Goal: Navigation & Orientation: Find specific page/section

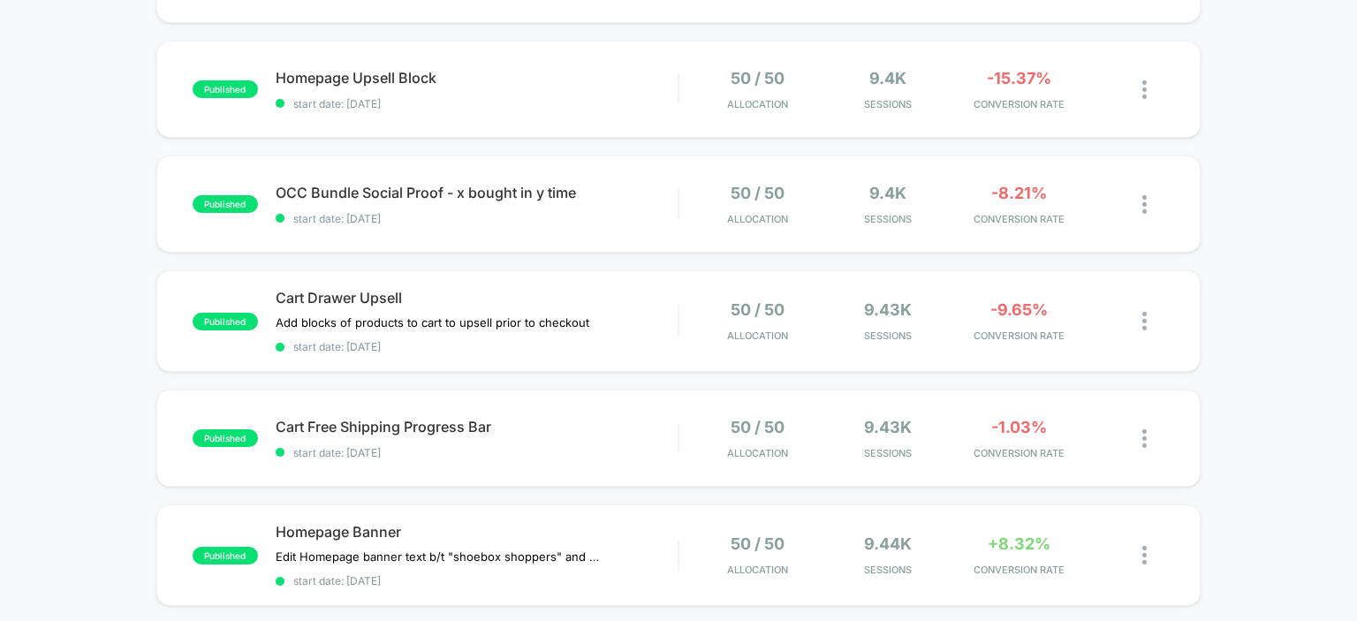
scroll to position [1057, 0]
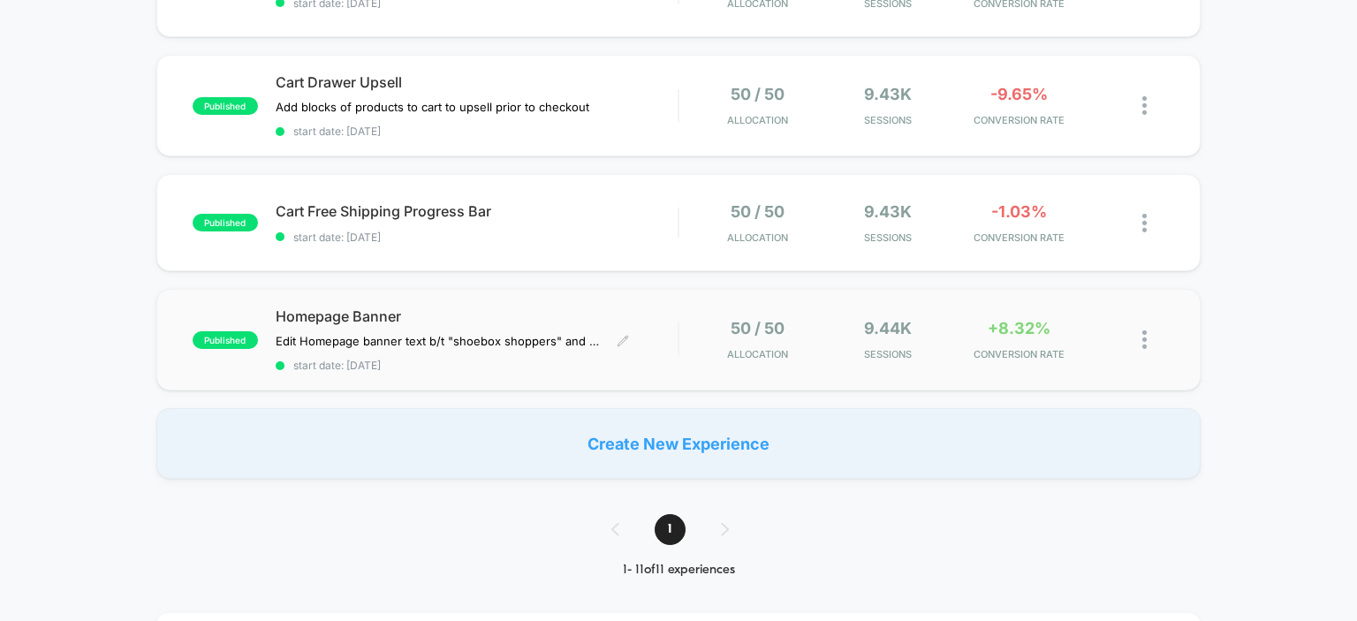
click at [351, 315] on span "Homepage Banner" at bounding box center [477, 316] width 403 height 18
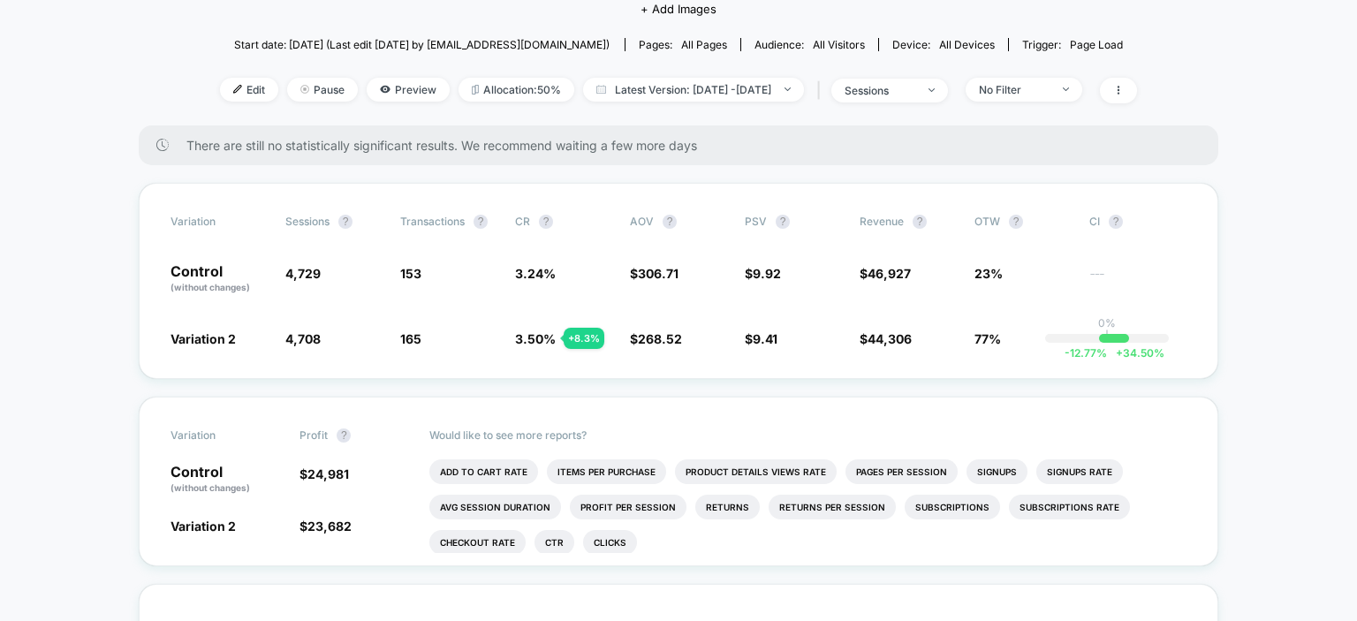
scroll to position [191, 0]
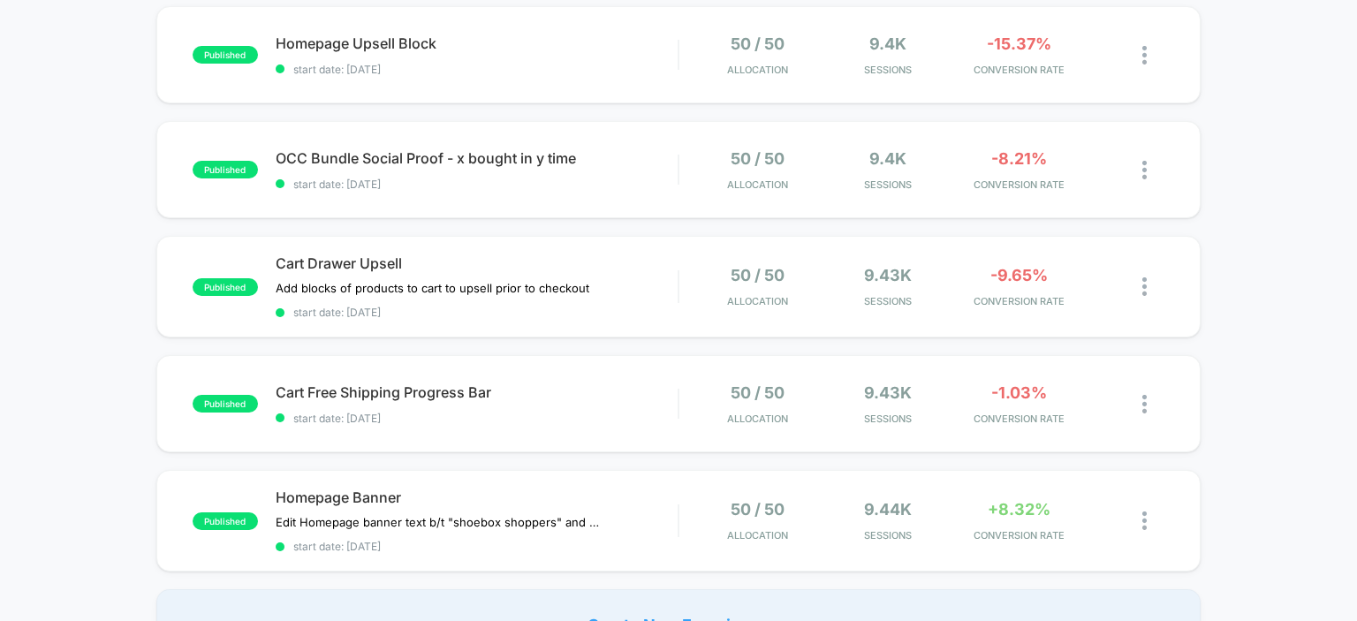
scroll to position [828, 0]
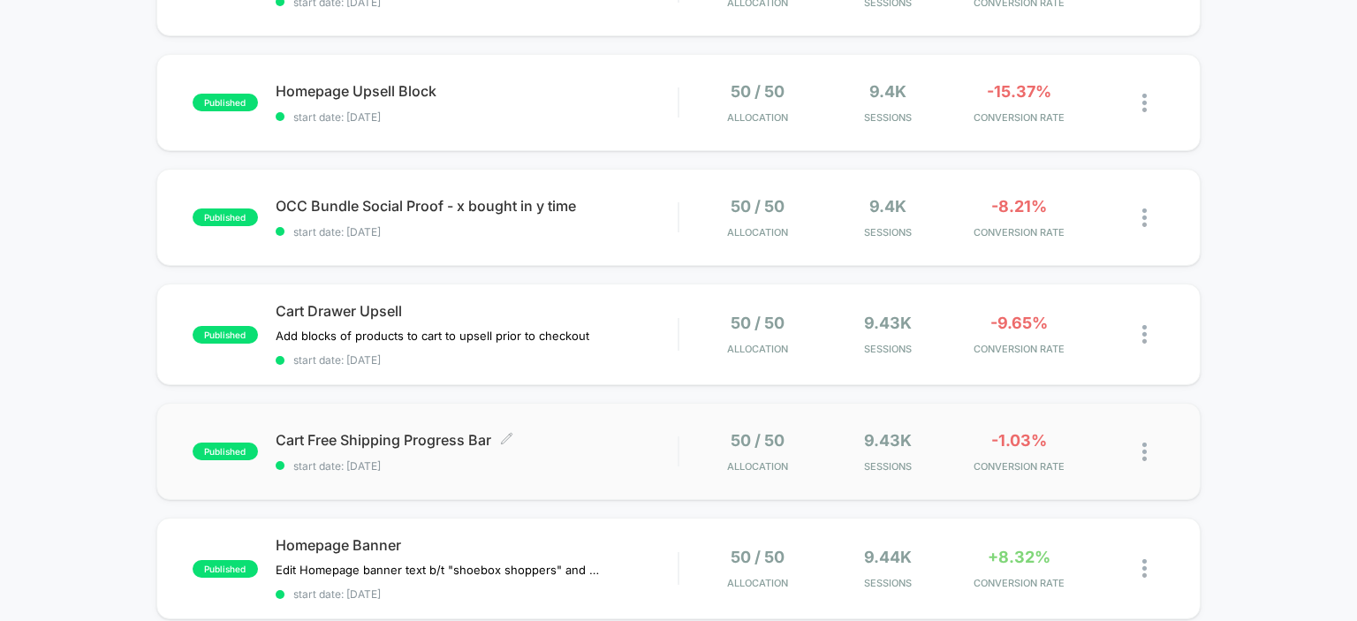
click at [308, 441] on span "Cart Free Shipping Progress Bar Click to edit experience details" at bounding box center [477, 440] width 403 height 18
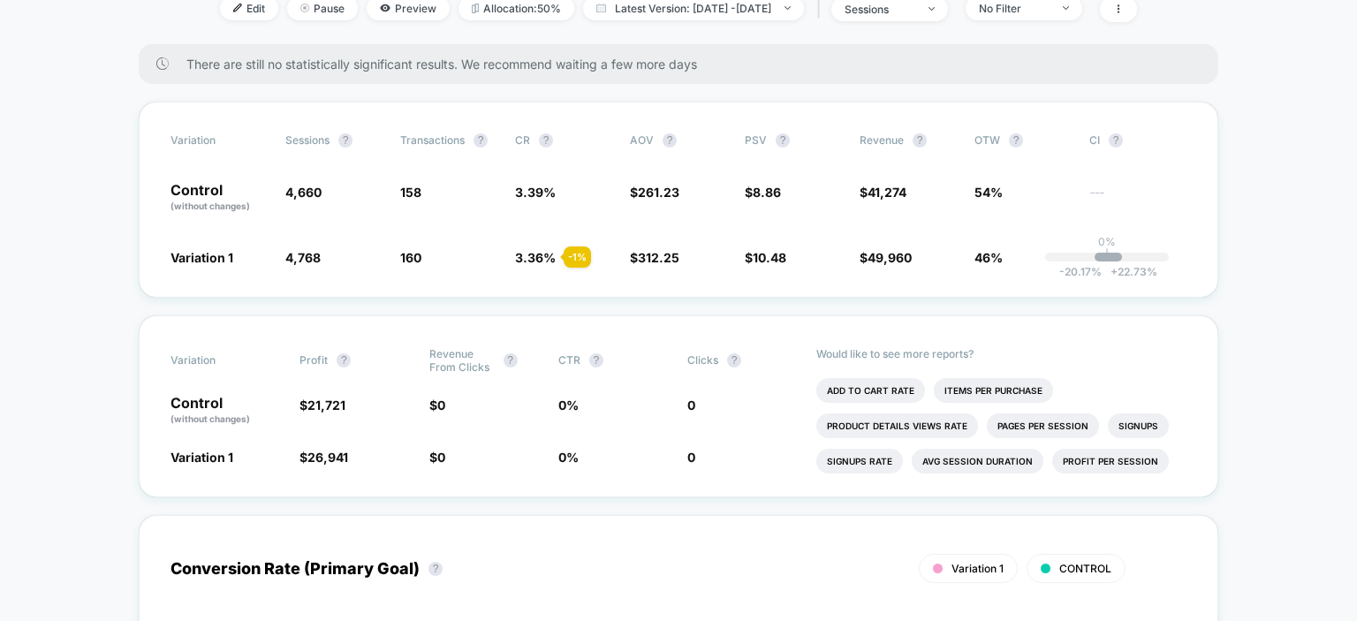
scroll to position [254, 0]
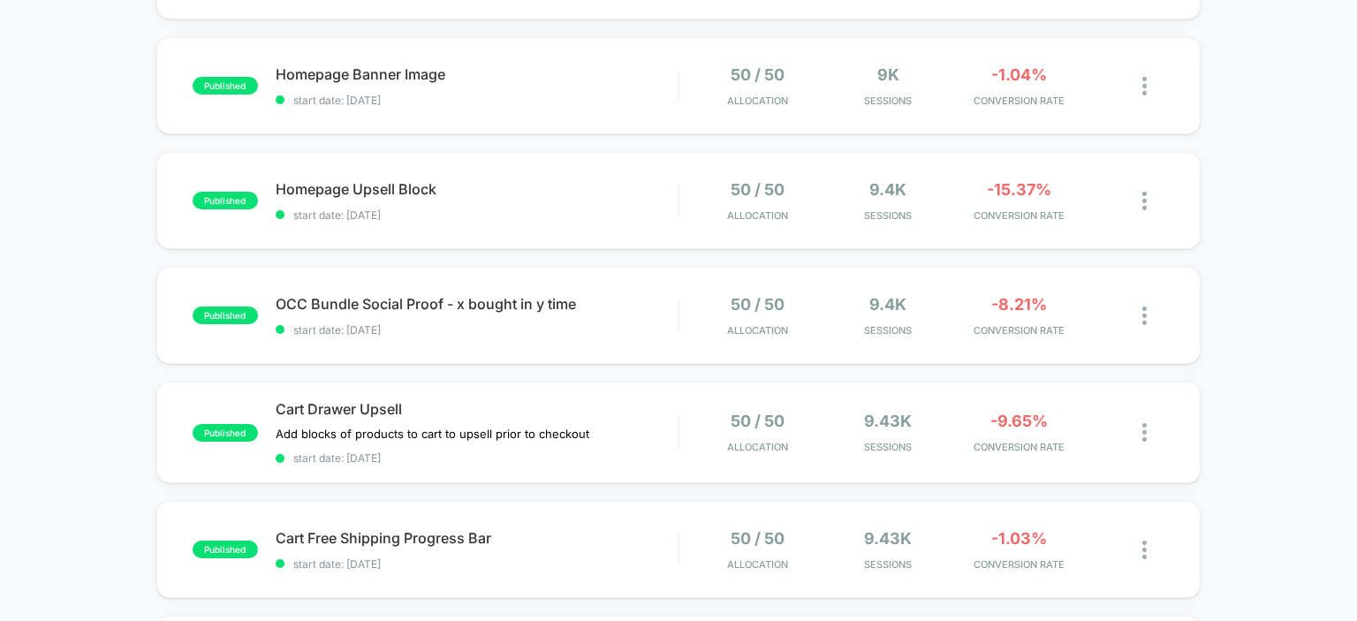
scroll to position [729, 0]
click at [334, 412] on span "Cart Drawer Upsell" at bounding box center [477, 410] width 403 height 18
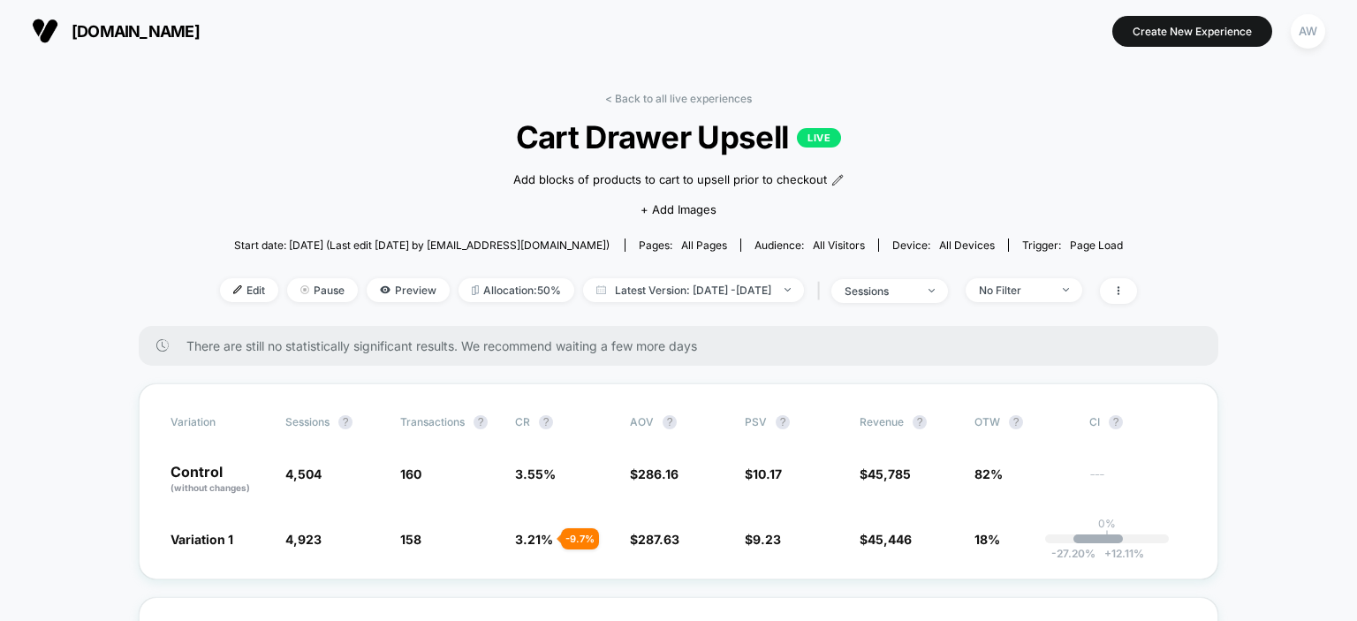
scroll to position [102, 0]
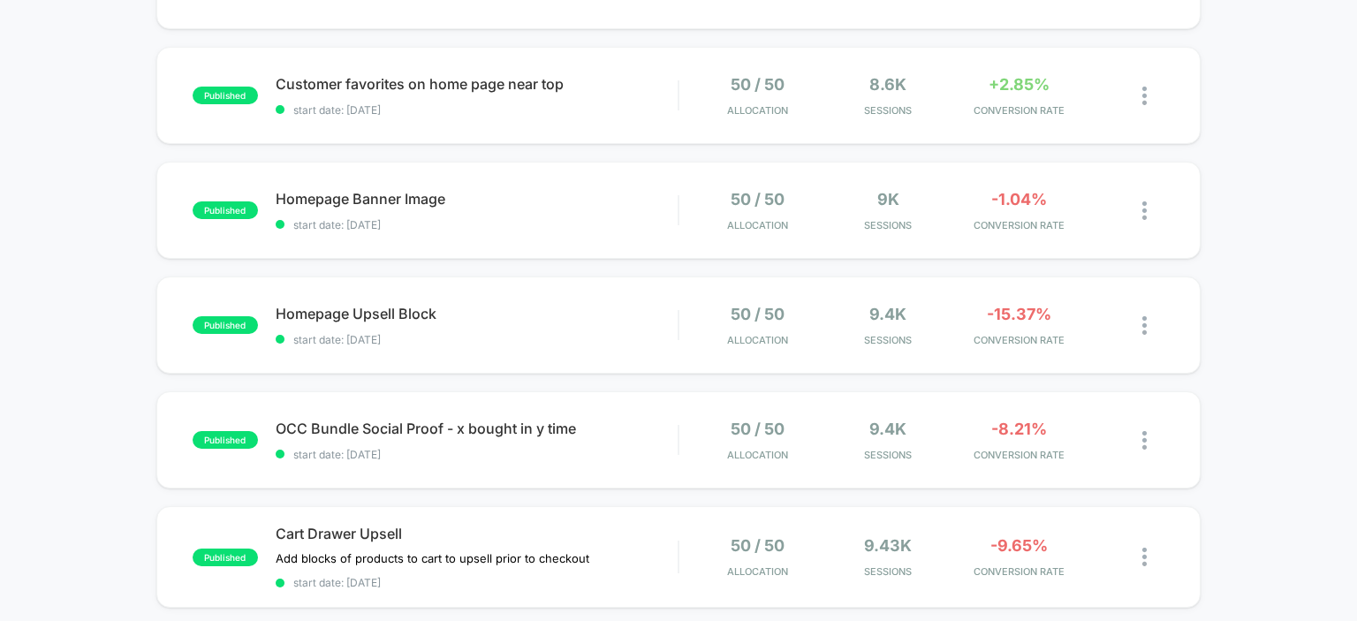
scroll to position [604, 0]
click at [383, 433] on span "OCC Bundle Social Proof - x bought in y time Click to edit experience details" at bounding box center [477, 430] width 403 height 18
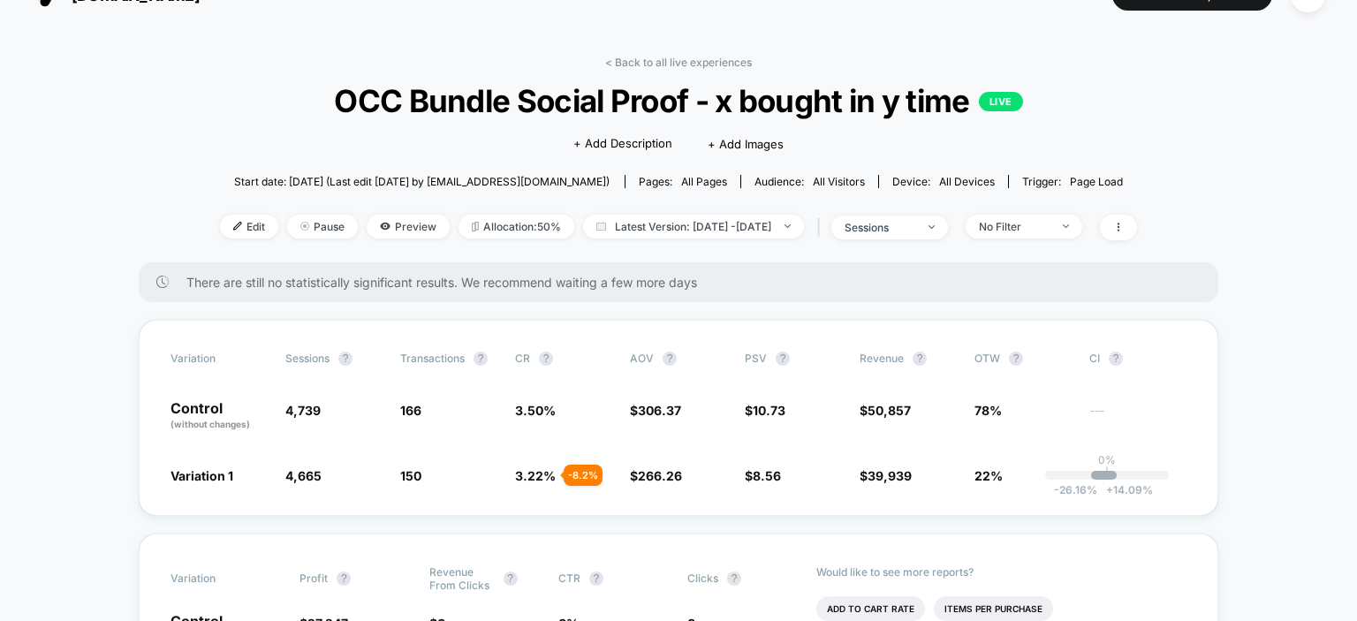
scroll to position [31, 0]
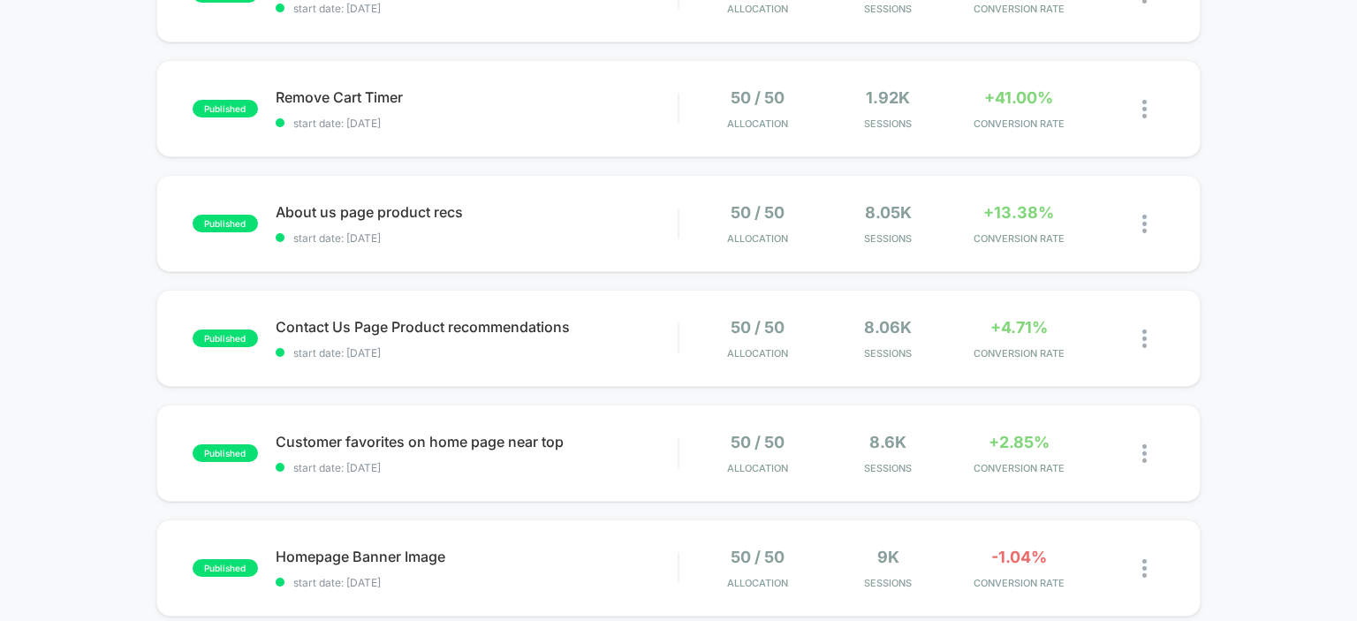
scroll to position [239, 0]
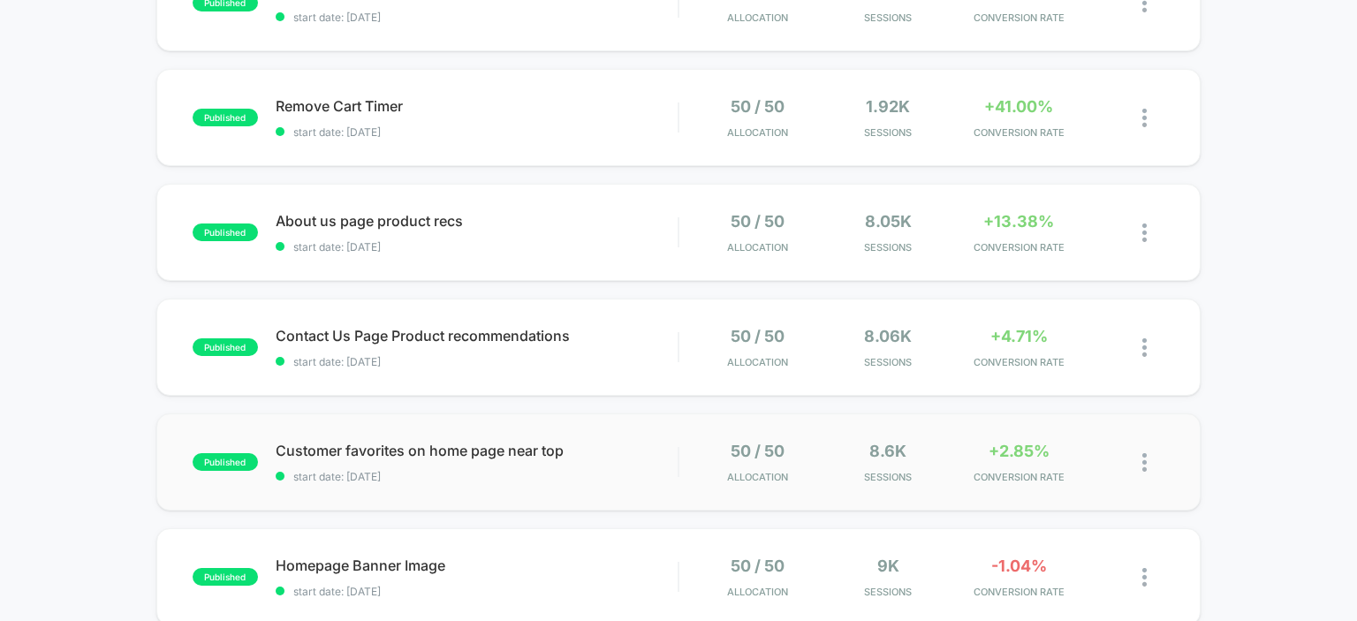
click at [354, 444] on span "Customer favorites on home page near top" at bounding box center [477, 451] width 403 height 18
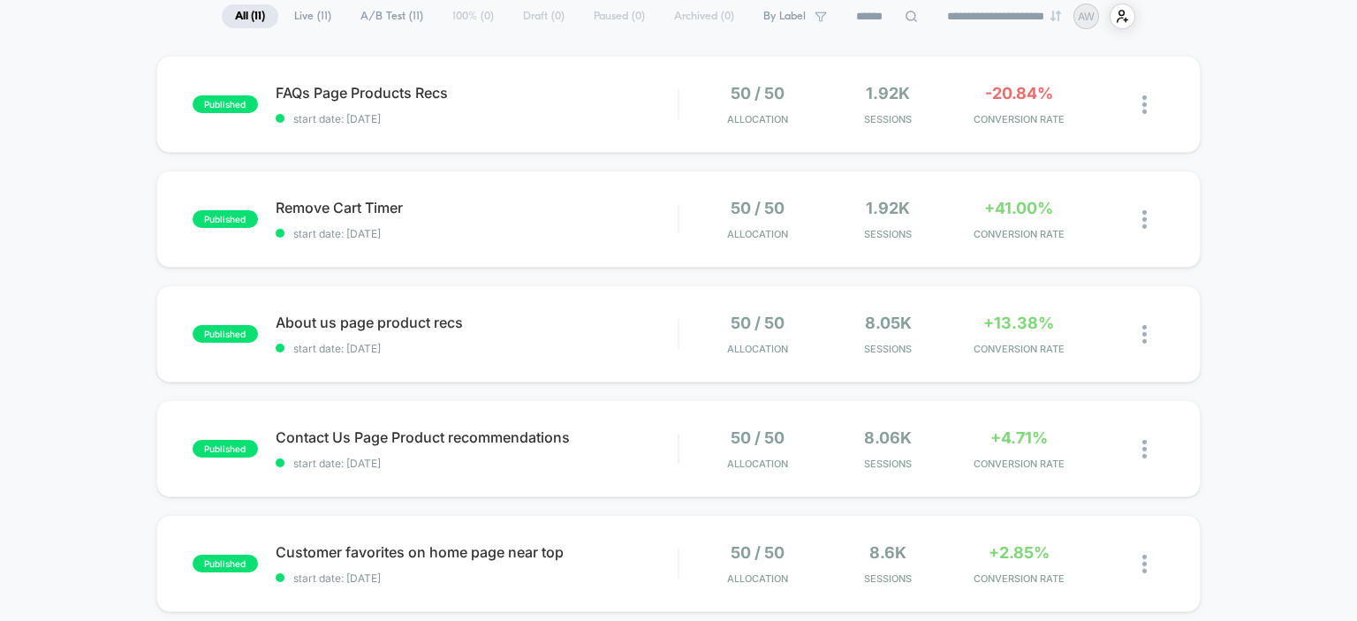
scroll to position [134, 0]
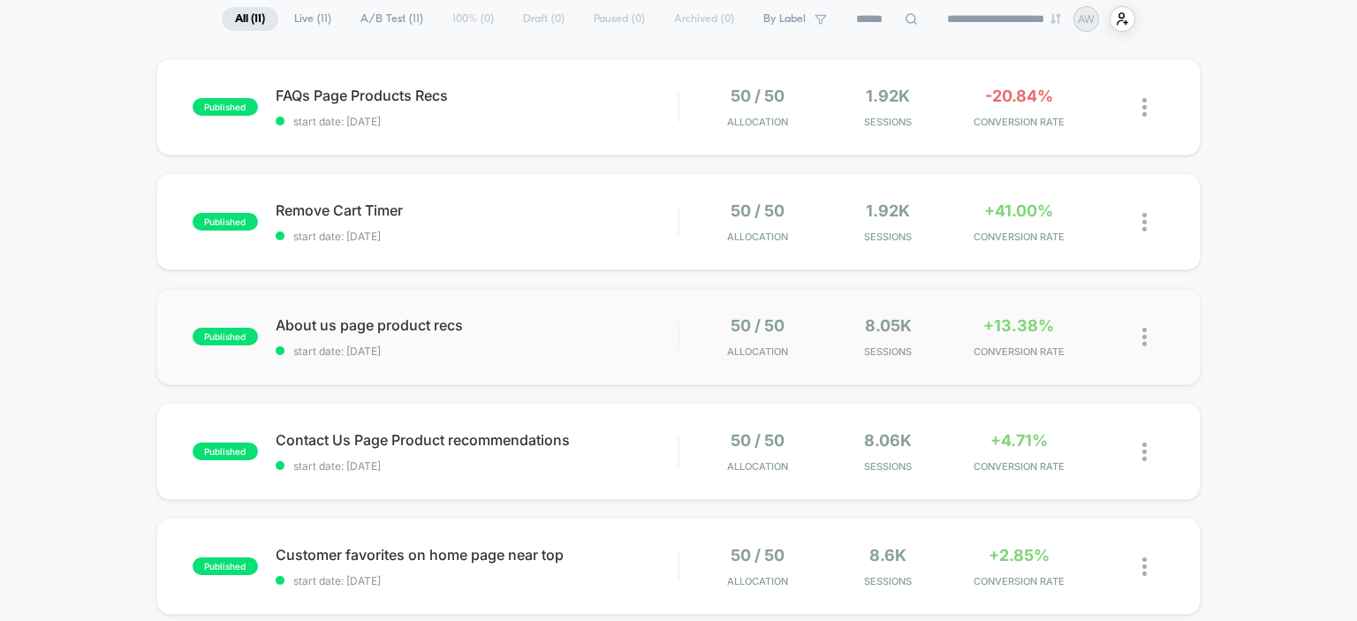
click at [321, 315] on div "published About us page product recs start date: [DATE] 50 / 50 Allocation 8.05…" at bounding box center [678, 336] width 1045 height 97
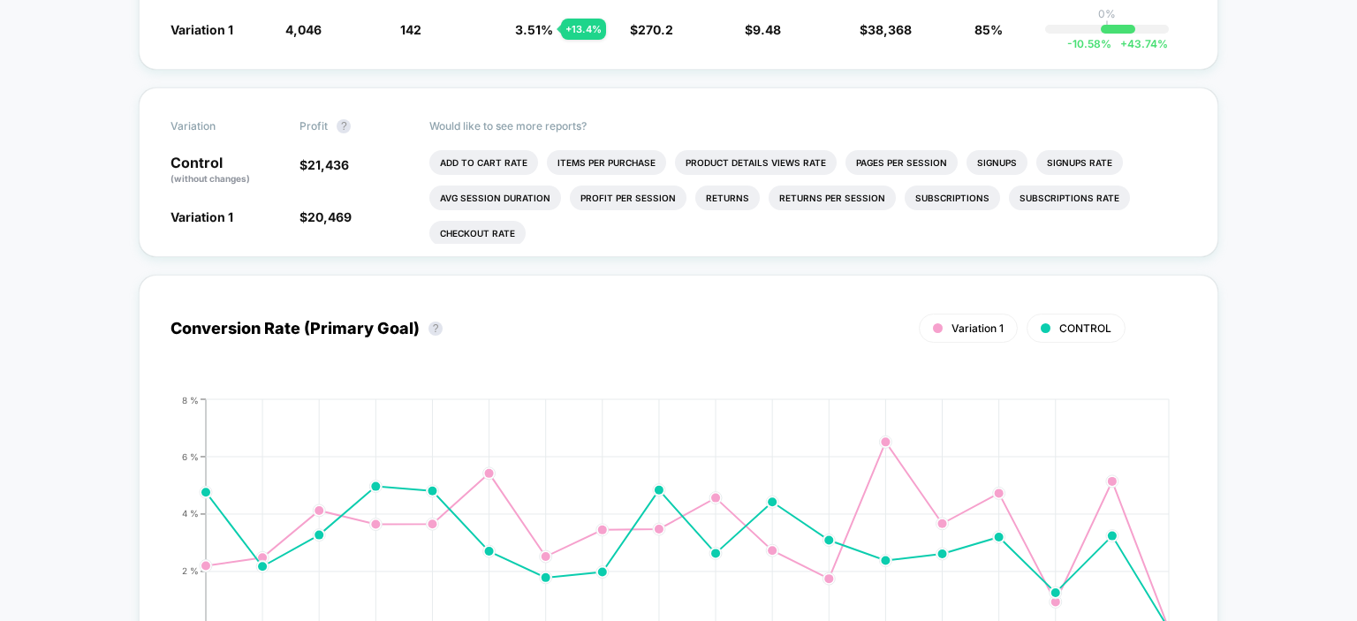
scroll to position [283, 0]
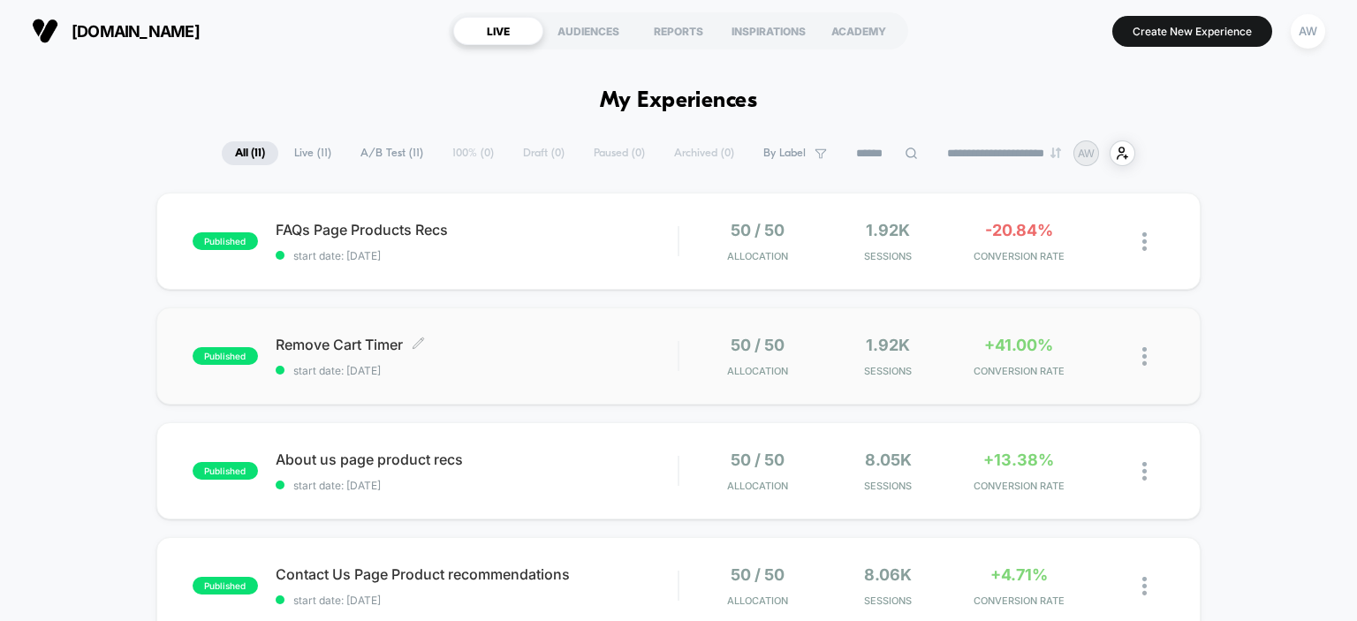
click at [313, 340] on span "Remove Cart Timer Click to edit experience details" at bounding box center [477, 345] width 403 height 18
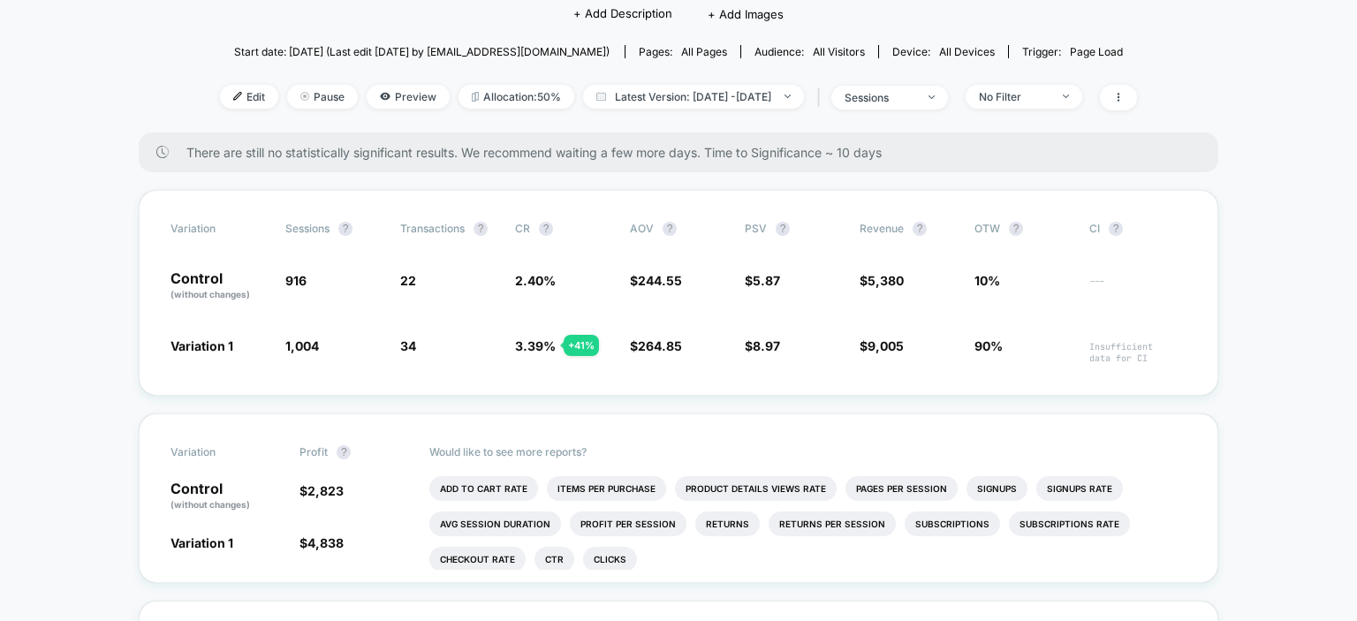
scroll to position [209, 0]
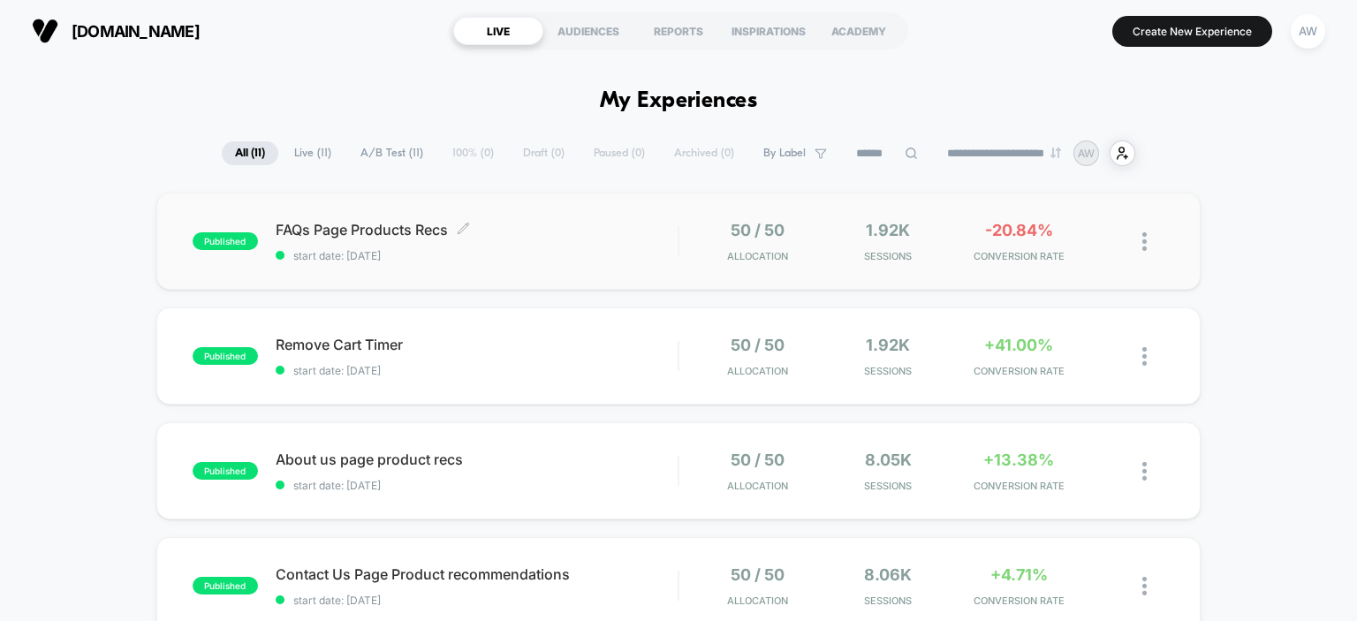
click at [341, 224] on span "FAQs Page Products Recs Click to edit experience details" at bounding box center [477, 230] width 403 height 18
